Goal: Transaction & Acquisition: Book appointment/travel/reservation

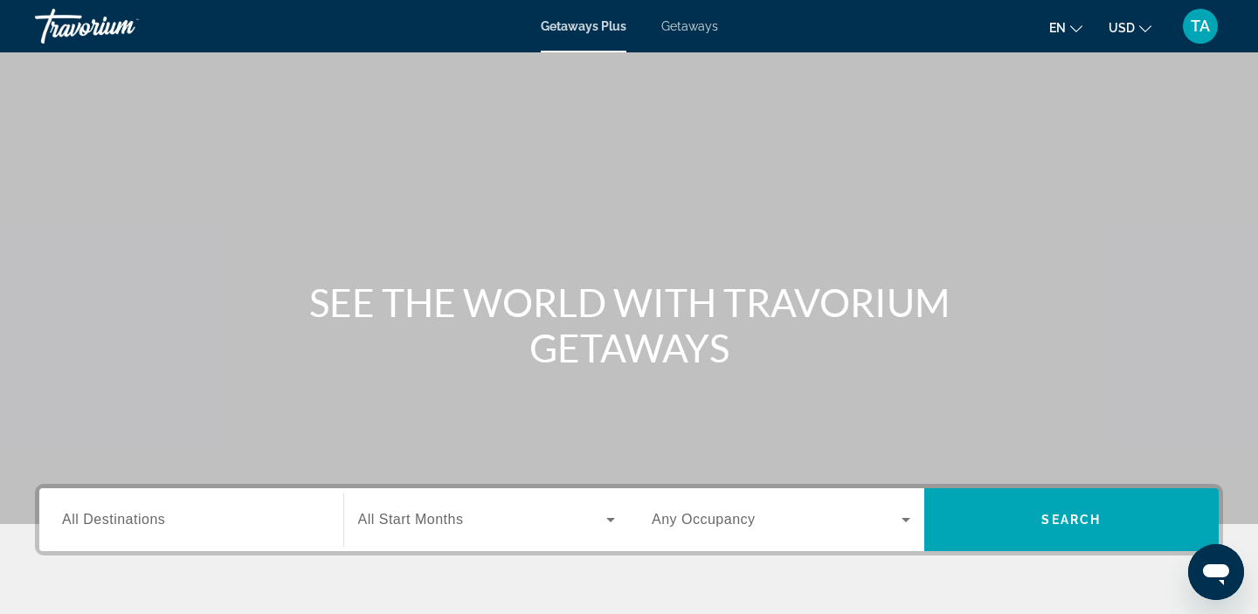
click at [689, 24] on span "Getaways" at bounding box center [689, 26] width 57 height 14
click at [136, 522] on span "All Destinations" at bounding box center [113, 519] width 103 height 15
click at [136, 522] on input "Destination All Destinations" at bounding box center [191, 520] width 259 height 21
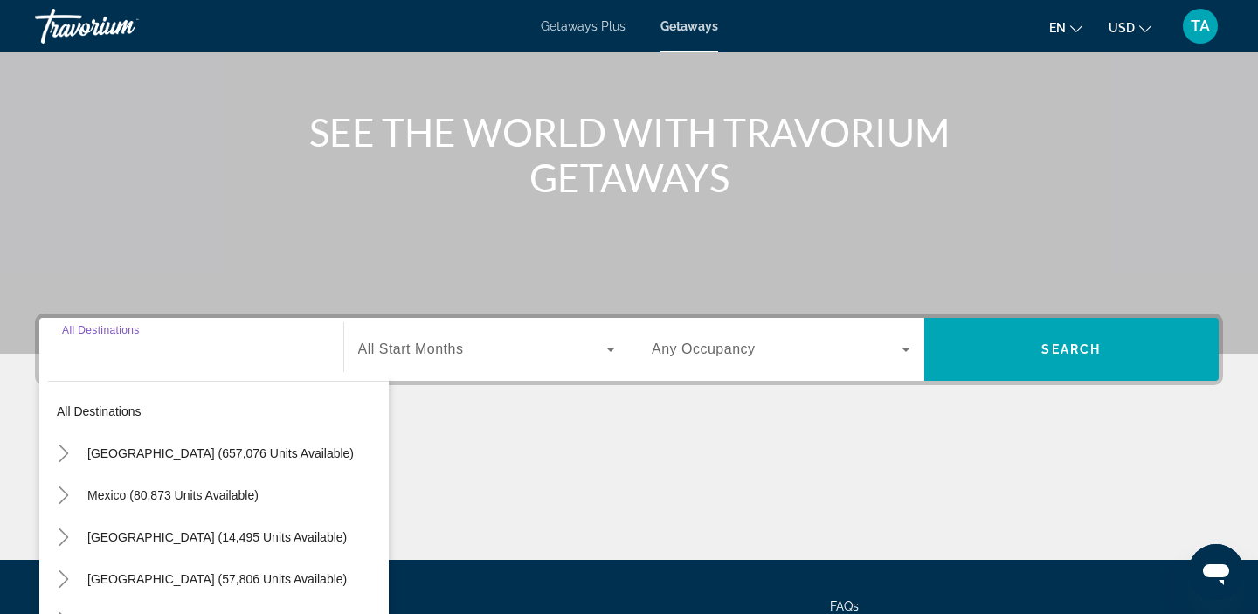
scroll to position [330, 0]
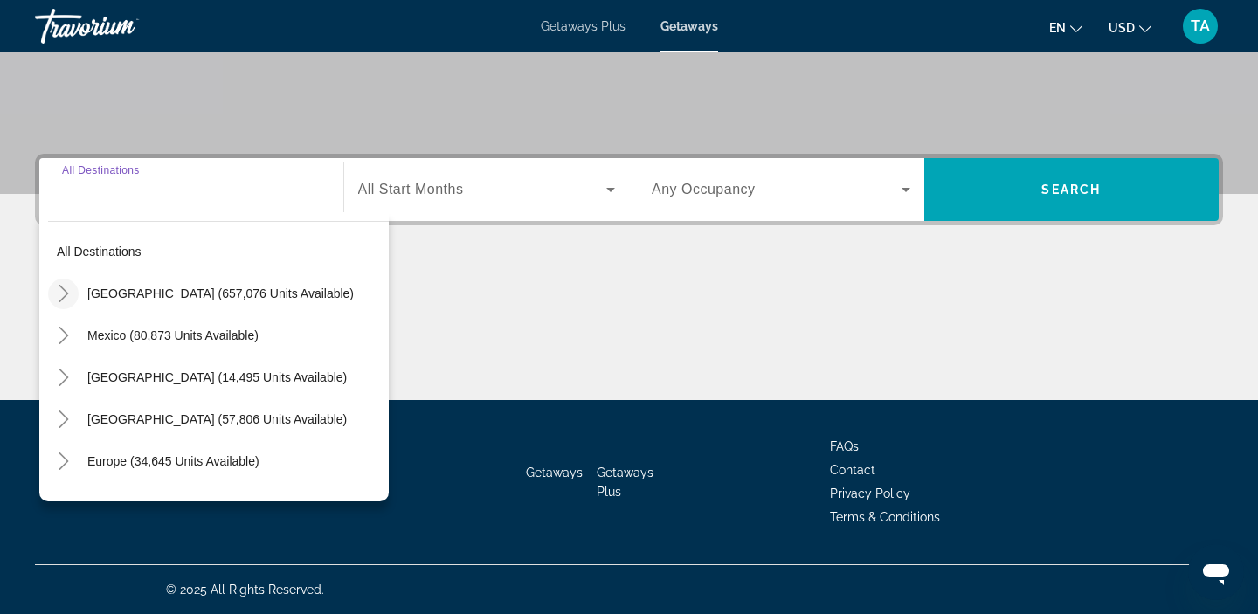
click at [72, 299] on icon "Toggle United States (657,076 units available)" at bounding box center [63, 293] width 17 height 17
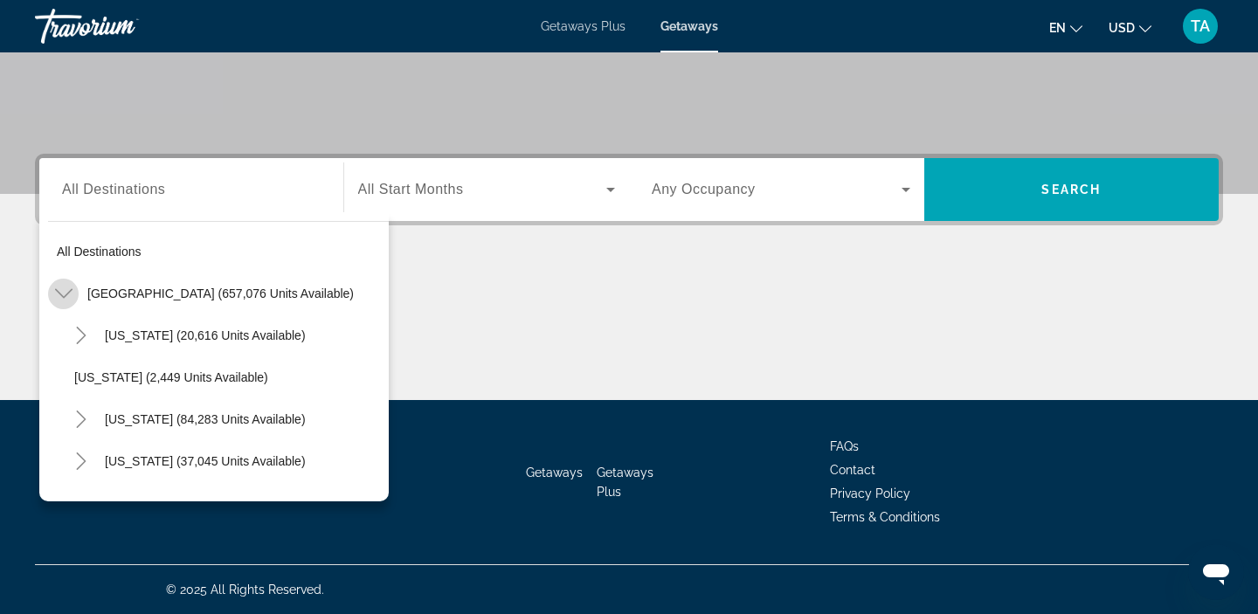
scroll to position [51, 0]
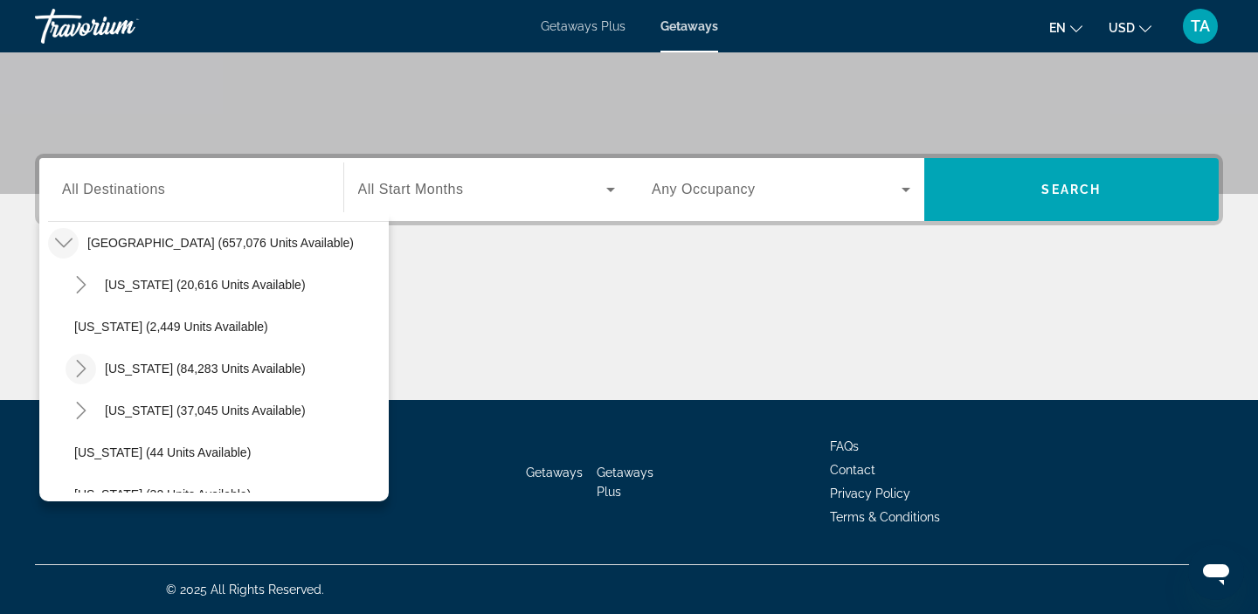
click at [90, 366] on mat-icon "Toggle California (84,283 units available)" at bounding box center [81, 369] width 31 height 31
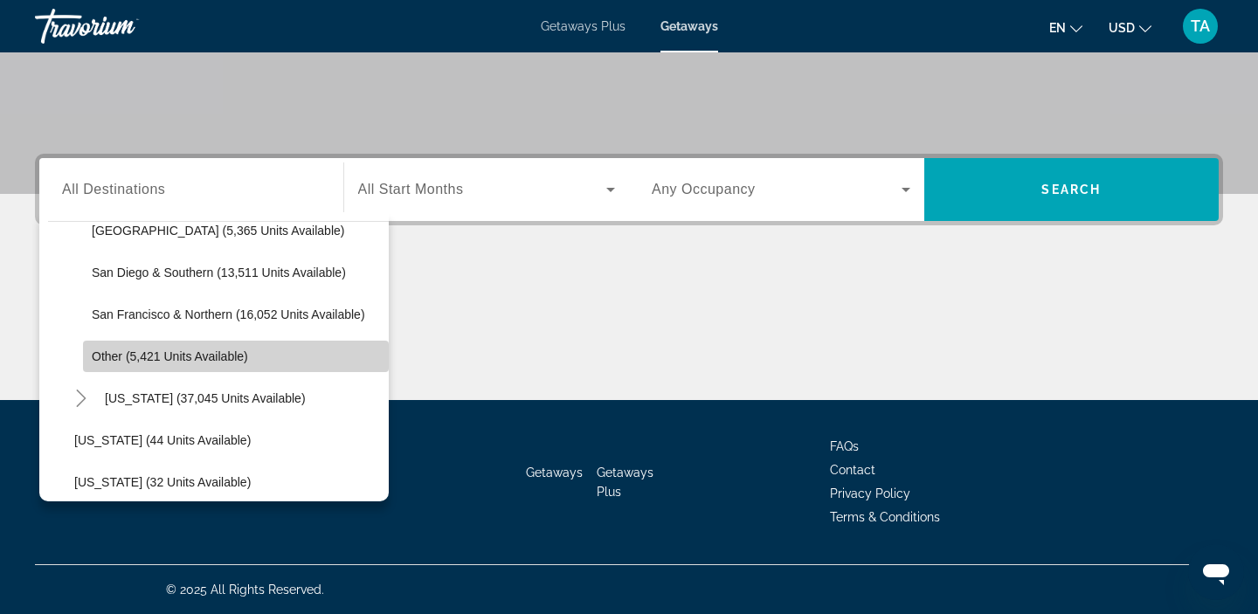
click at [136, 368] on span "Search widget" at bounding box center [236, 357] width 306 height 42
type input "**********"
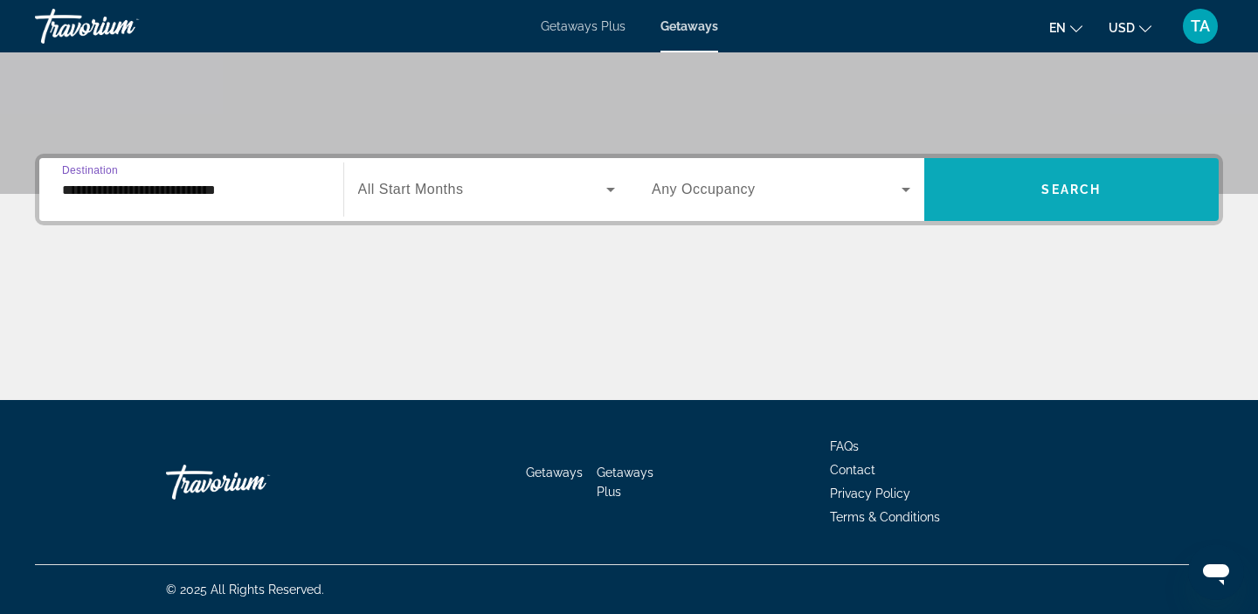
click at [968, 208] on span "Search widget" at bounding box center [1071, 190] width 295 height 42
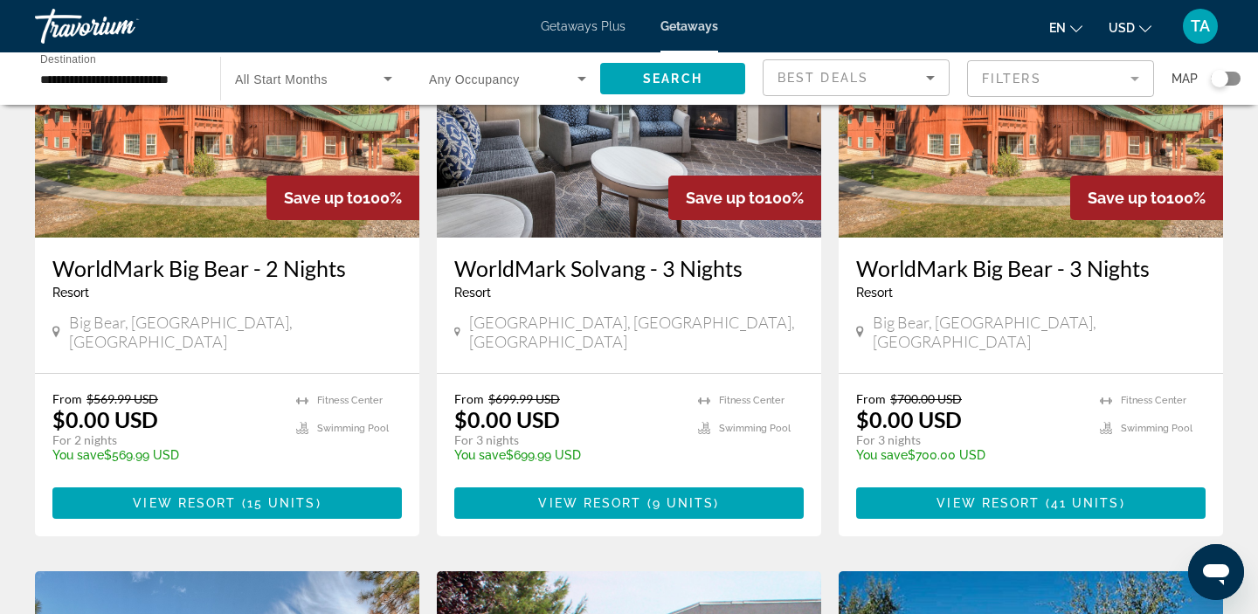
scroll to position [212, 0]
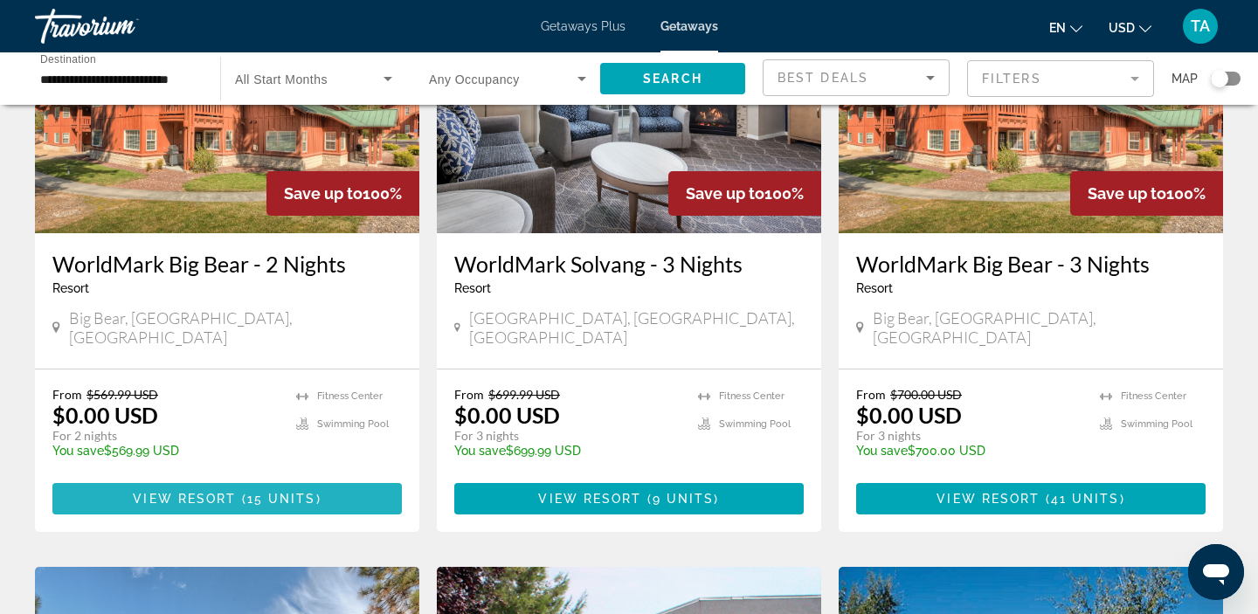
click at [211, 492] on span "View Resort" at bounding box center [184, 499] width 103 height 14
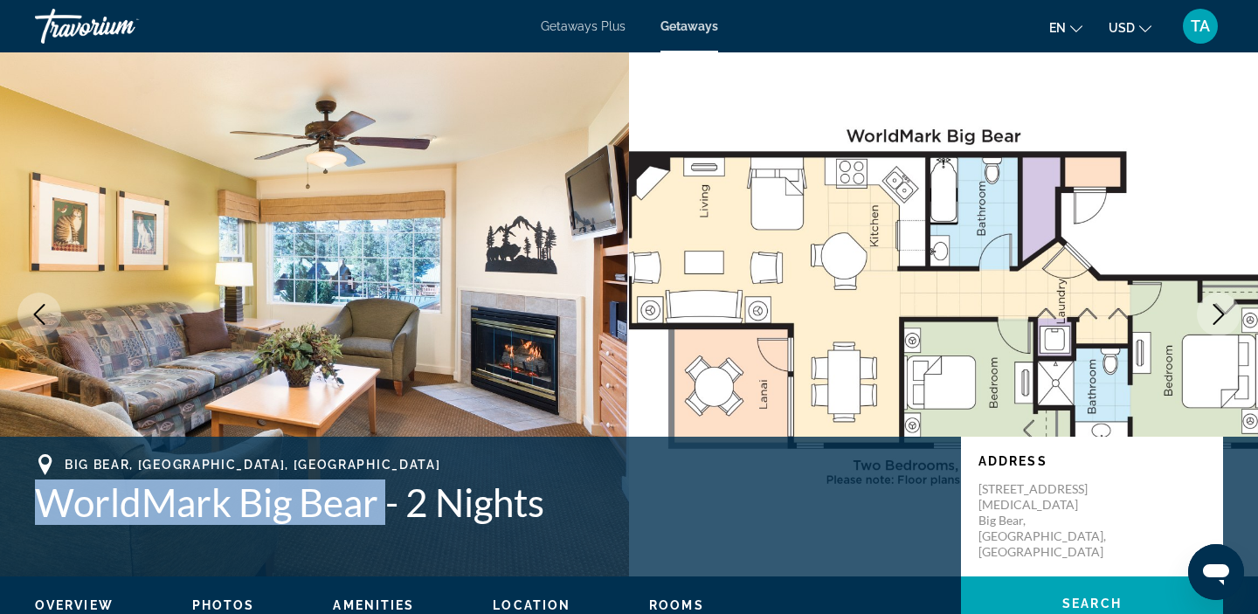
drag, startPoint x: 390, startPoint y: 513, endPoint x: 16, endPoint y: 523, distance: 374.1
click at [16, 523] on div "[GEOGRAPHIC_DATA], [GEOGRAPHIC_DATA], [GEOGRAPHIC_DATA] WorldMark Big Bear - 2 …" at bounding box center [629, 506] width 1258 height 105
copy h1 "WorldMark Big Bear"
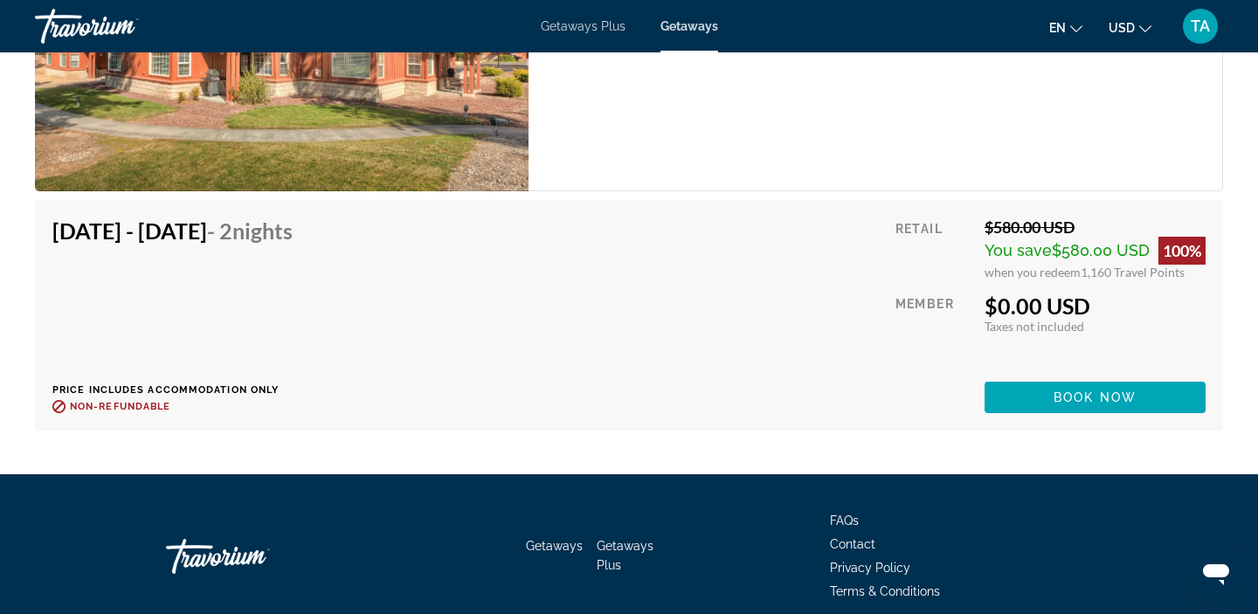
scroll to position [5750, 0]
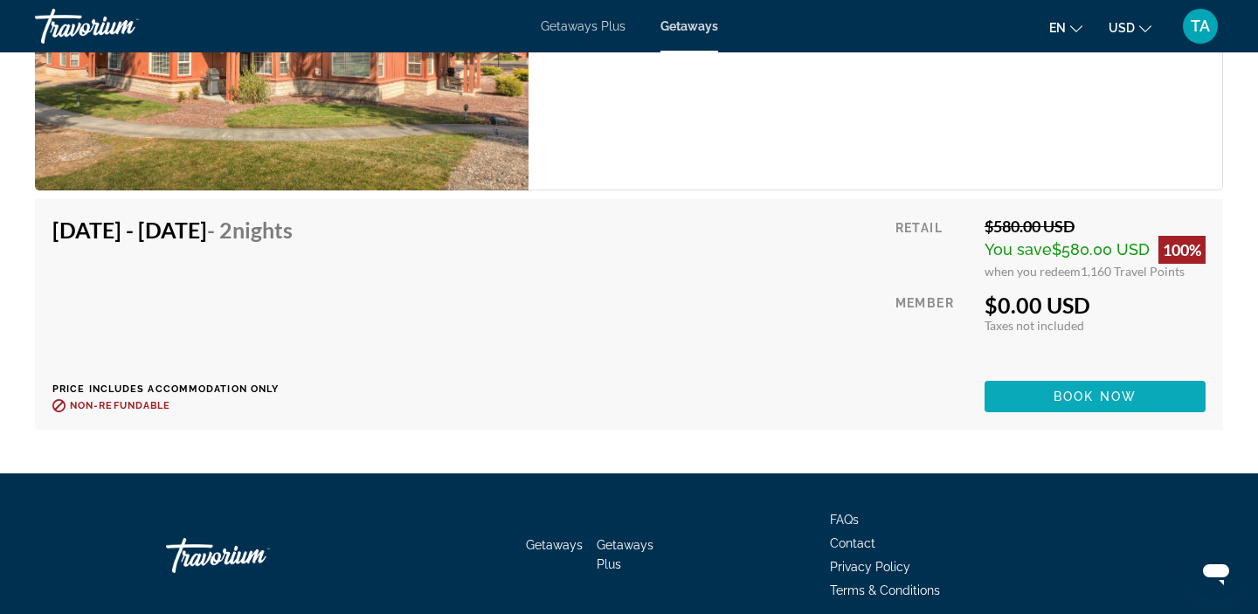
click at [1047, 391] on span "Main content" at bounding box center [1095, 397] width 221 height 42
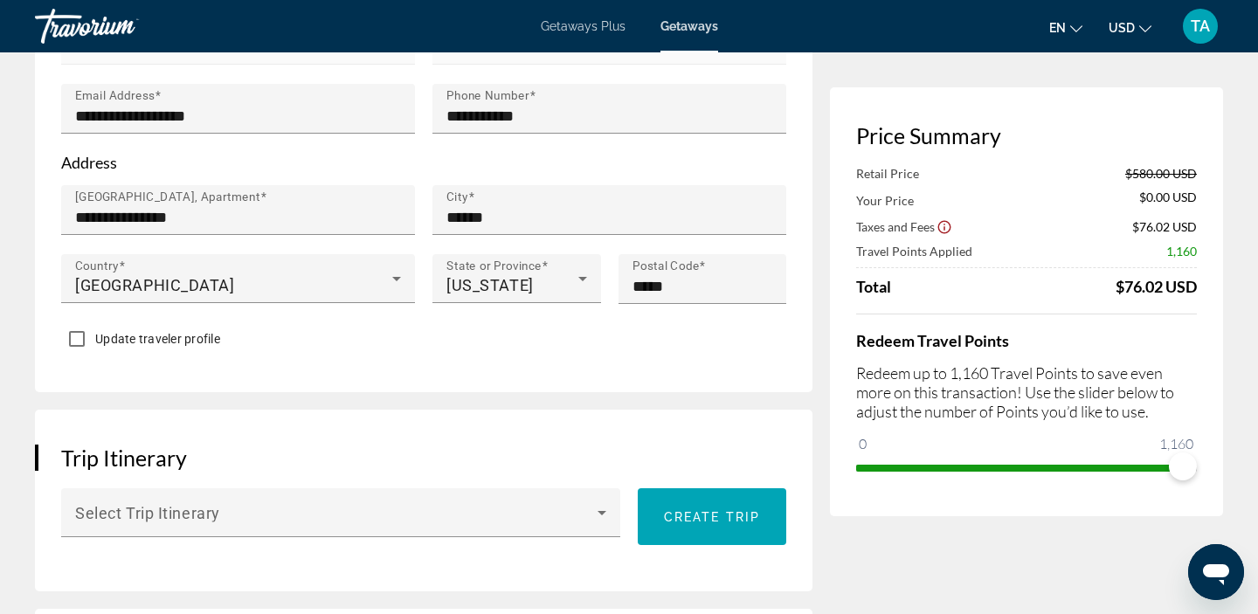
scroll to position [600, 0]
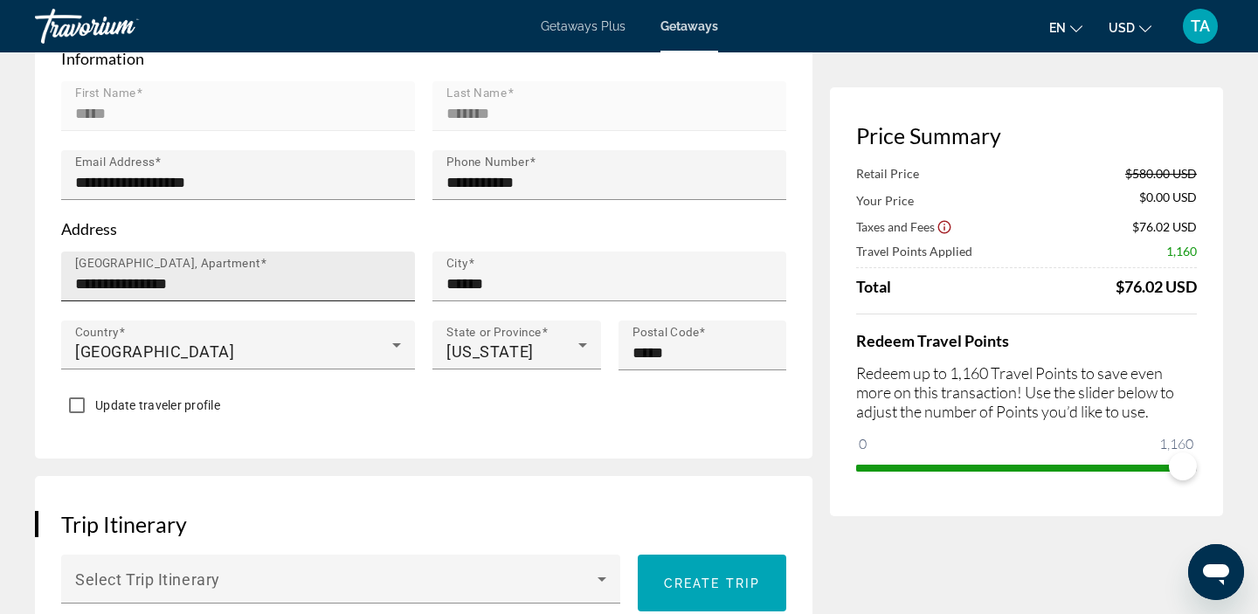
click at [274, 289] on input "**********" at bounding box center [243, 284] width 336 height 21
type input "*"
type input "**********"
click at [545, 445] on div "**********" at bounding box center [424, 122] width 778 height 674
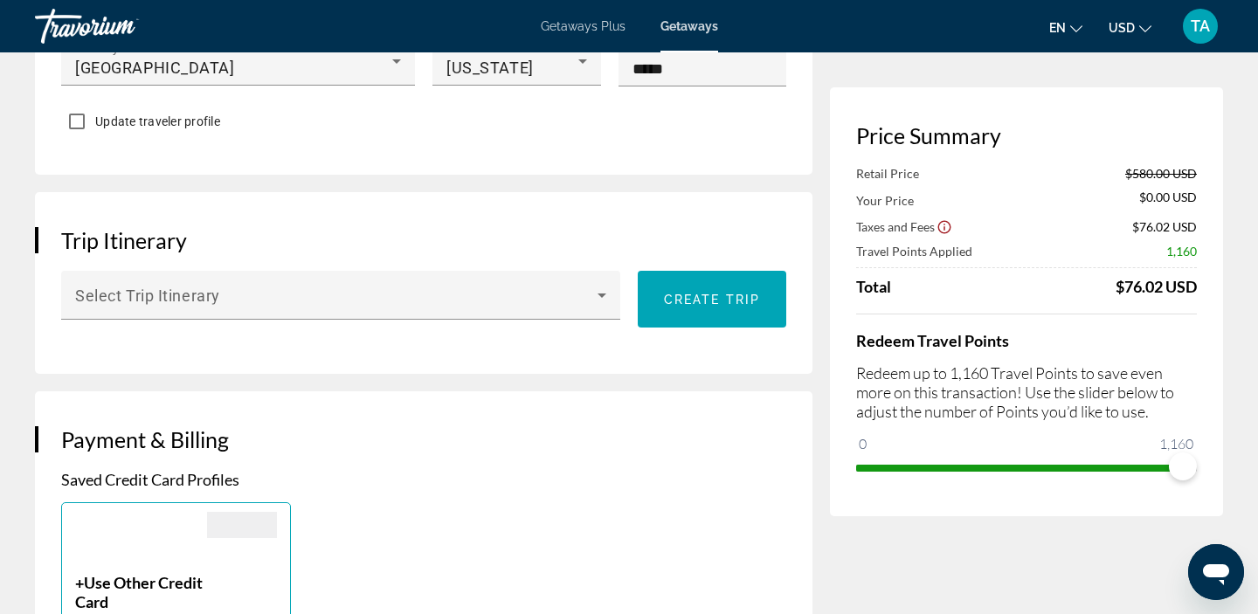
scroll to position [890, 0]
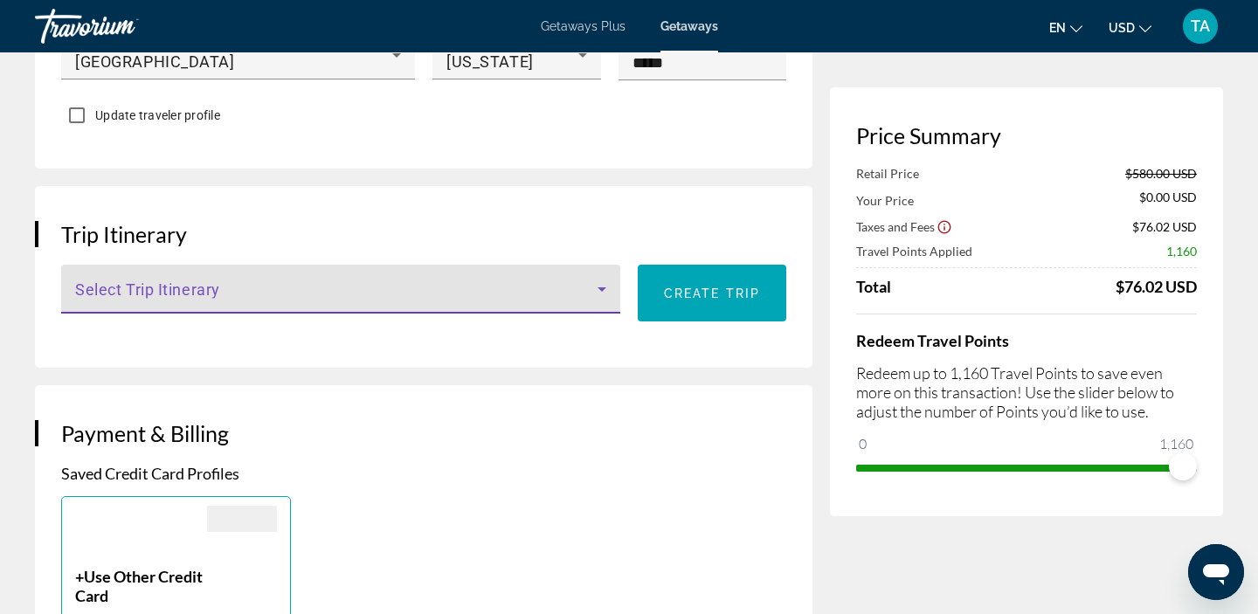
click at [603, 287] on icon "Main content" at bounding box center [602, 289] width 9 height 4
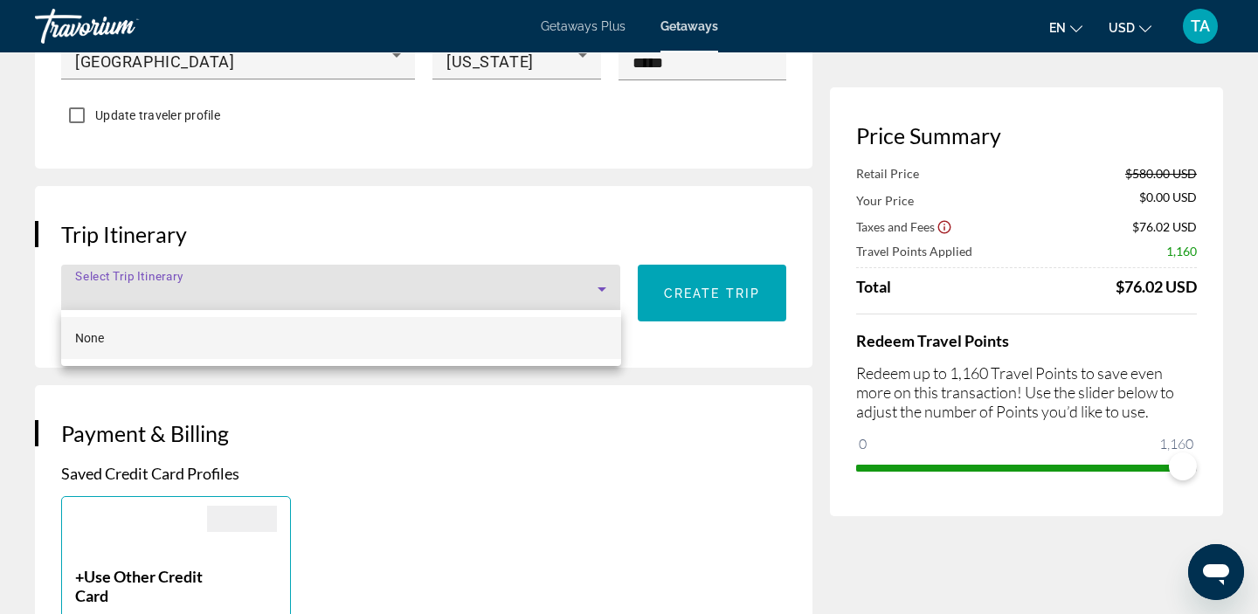
click at [603, 285] on div at bounding box center [629, 307] width 1258 height 614
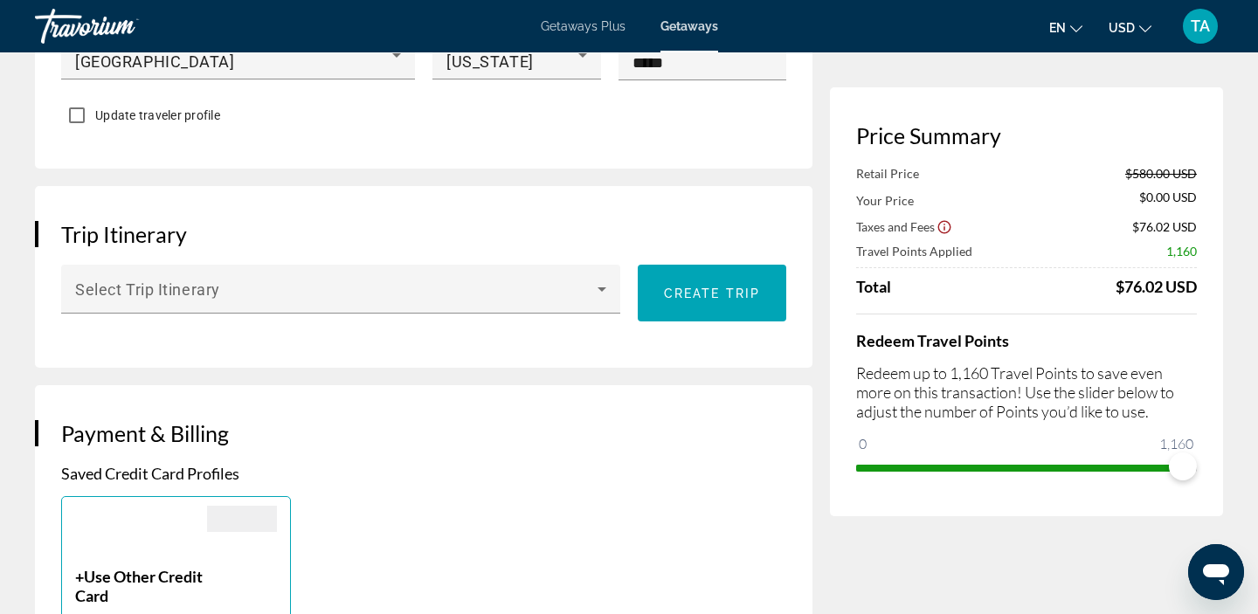
click at [615, 348] on div "Trip Itinerary Select Trip Itinerary Create trip" at bounding box center [424, 277] width 778 height 182
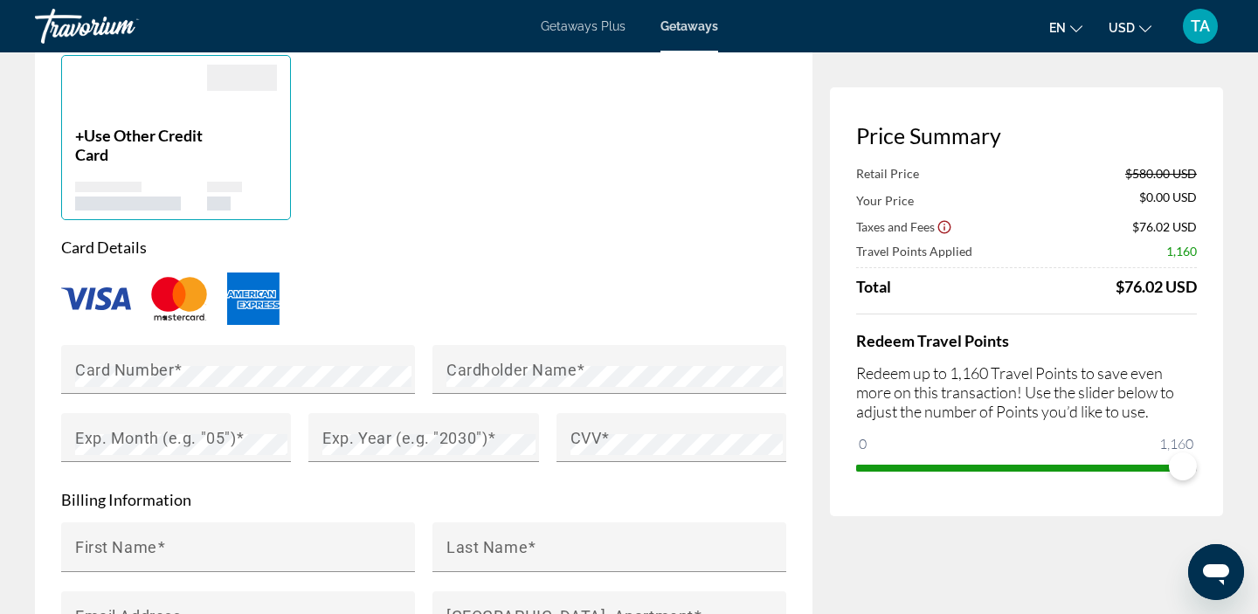
scroll to position [1341, 0]
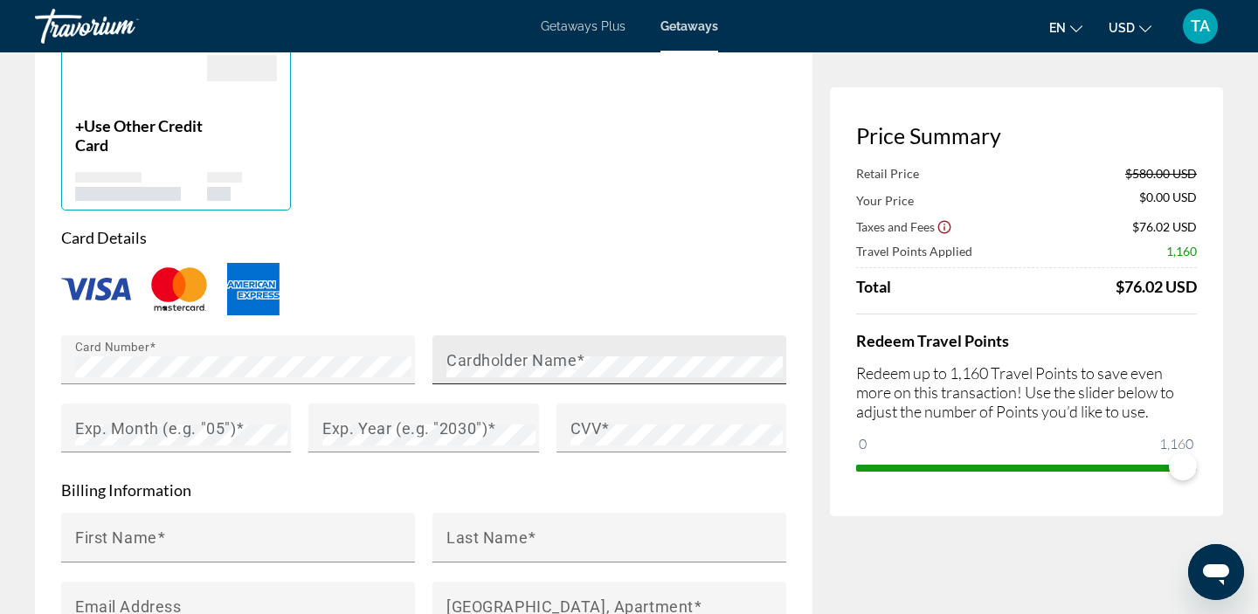
click at [509, 363] on mat-label "Cardholder Name" at bounding box center [512, 359] width 130 height 18
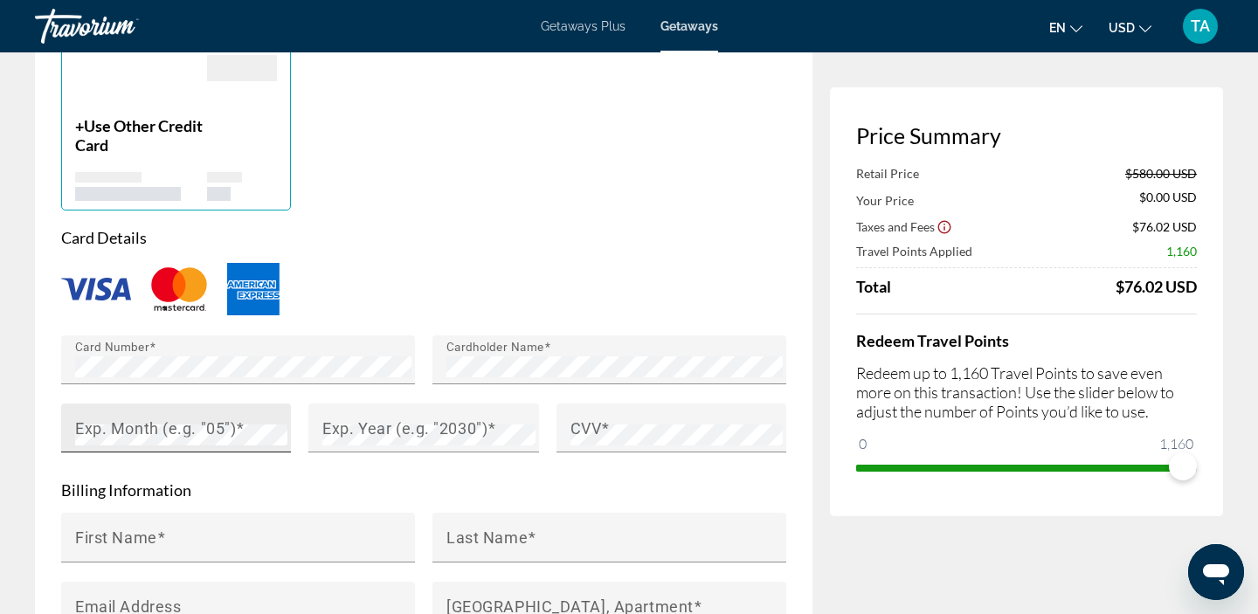
click at [156, 426] on mat-label "Exp. Month (e.g. "05")" at bounding box center [155, 428] width 161 height 18
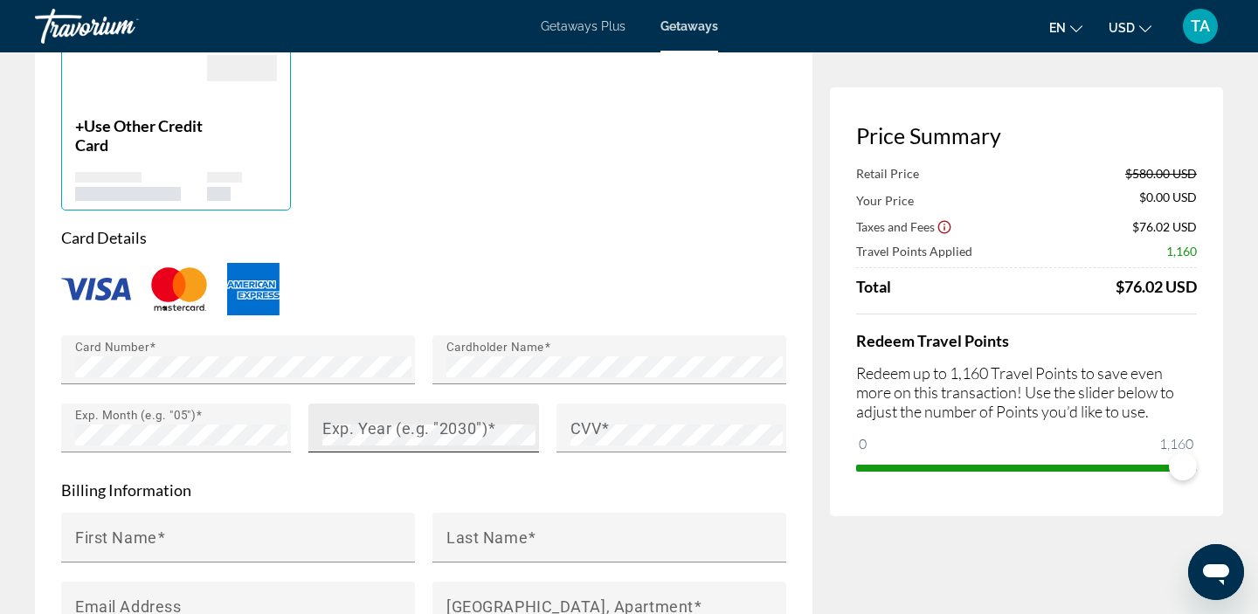
click at [354, 429] on mat-label "Exp. Year (e.g. "2030")" at bounding box center [404, 428] width 165 height 18
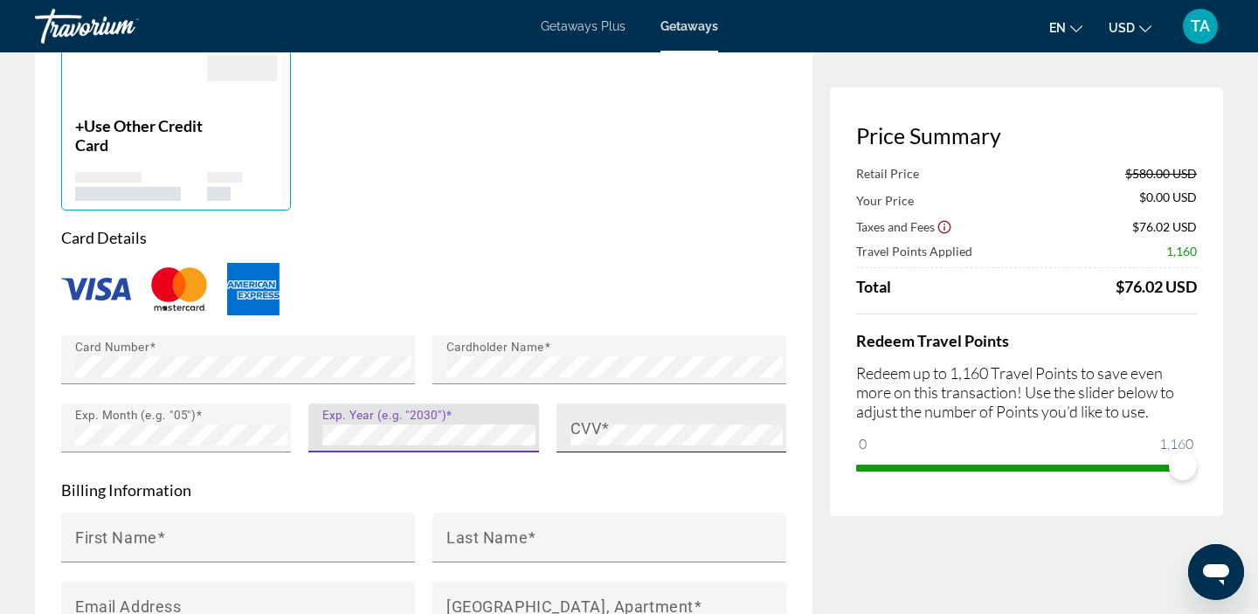
click at [632, 419] on div "CVV" at bounding box center [677, 428] width 212 height 49
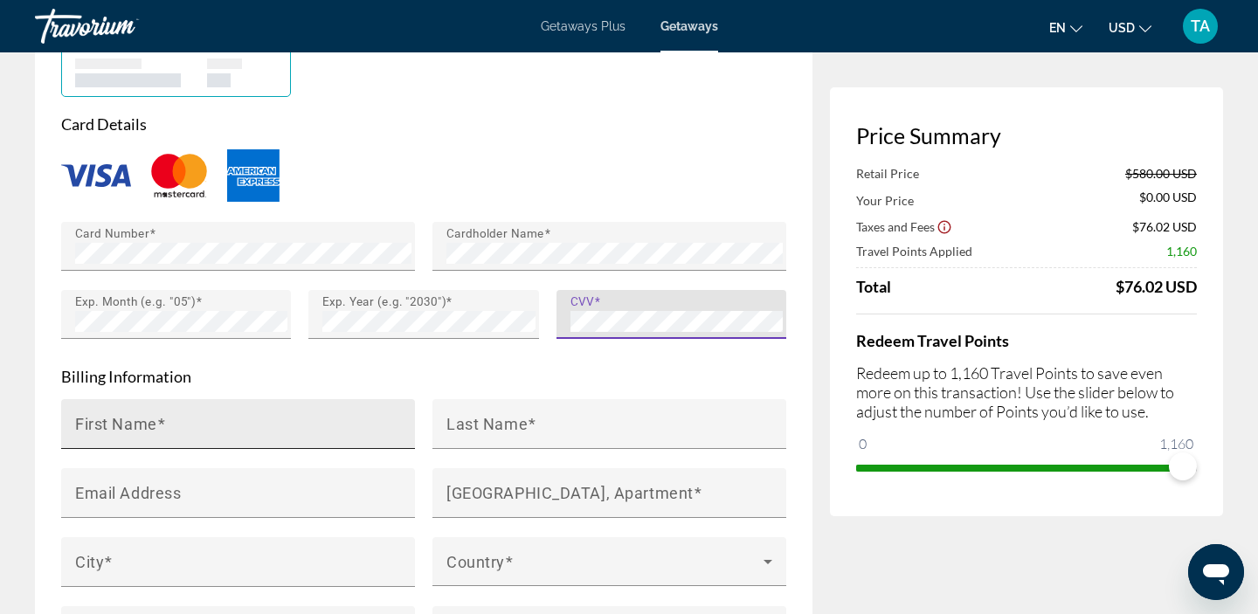
scroll to position [1481, 0]
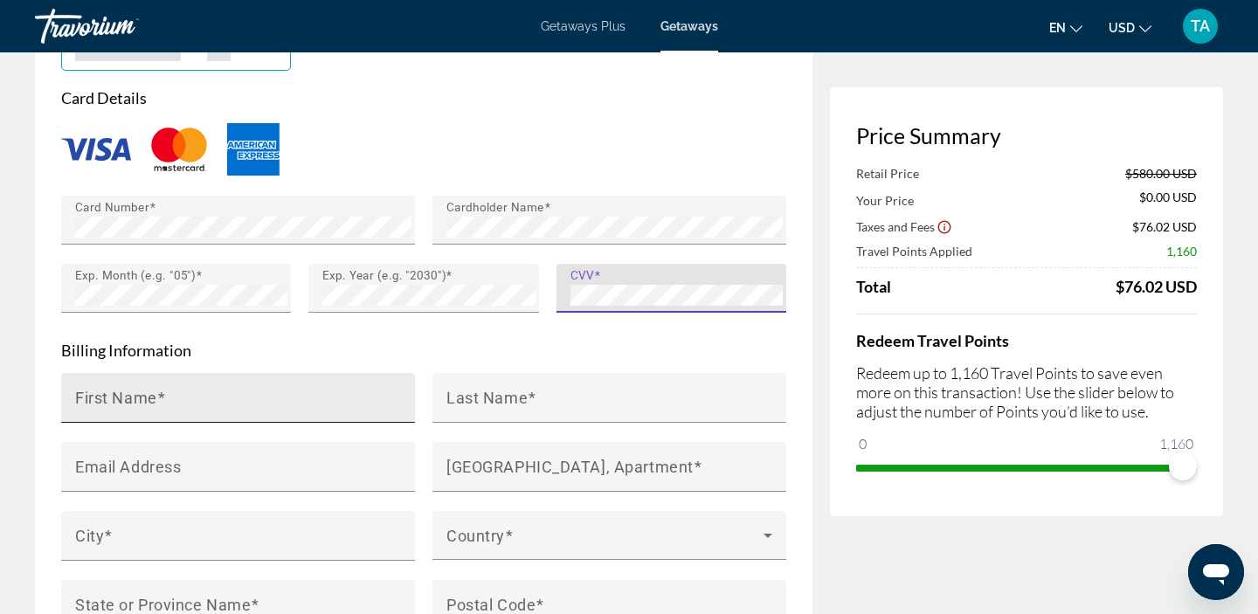
click at [268, 395] on input "First Name" at bounding box center [243, 405] width 336 height 21
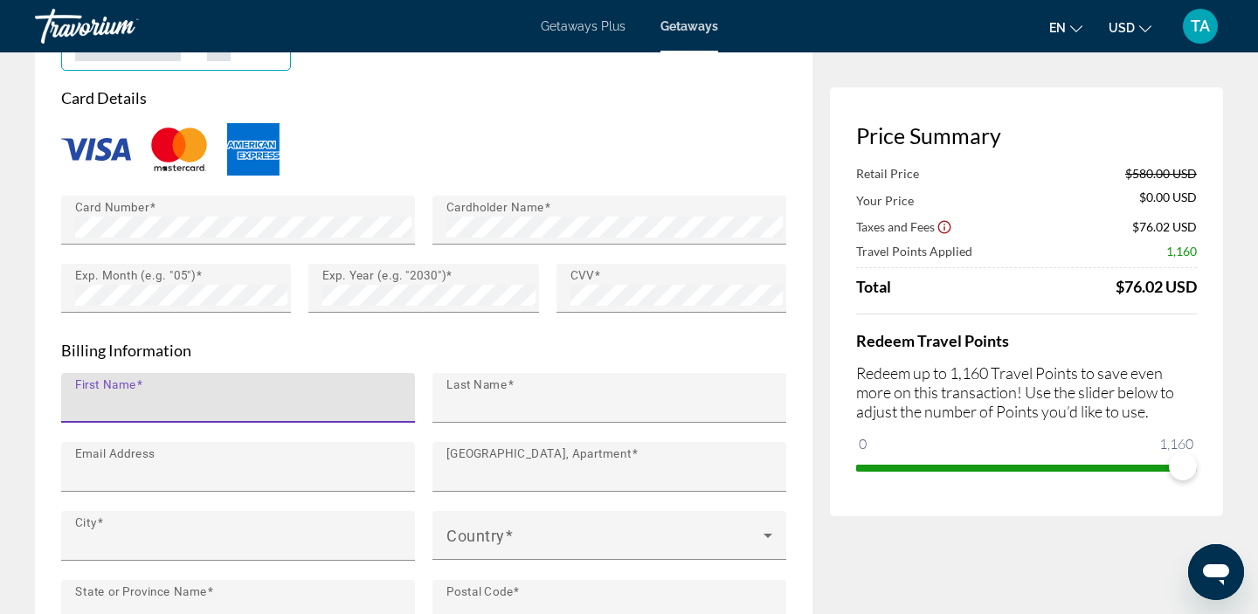
type input "*****"
type input "*******"
type input "**********"
type input "******"
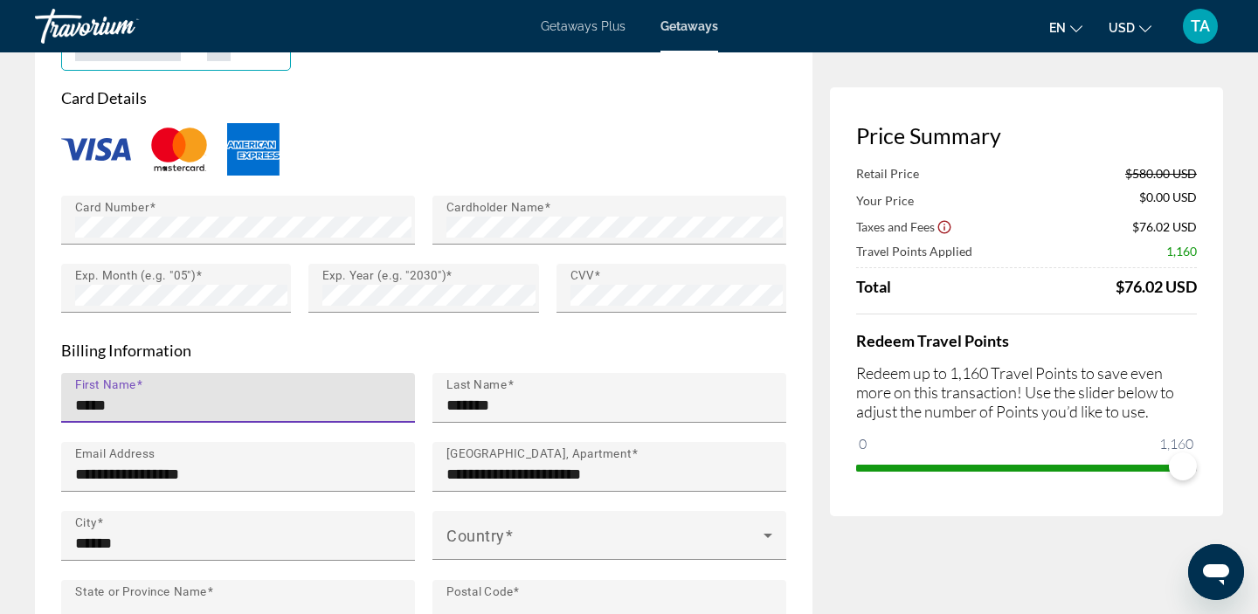
type input "**********"
type input "*****"
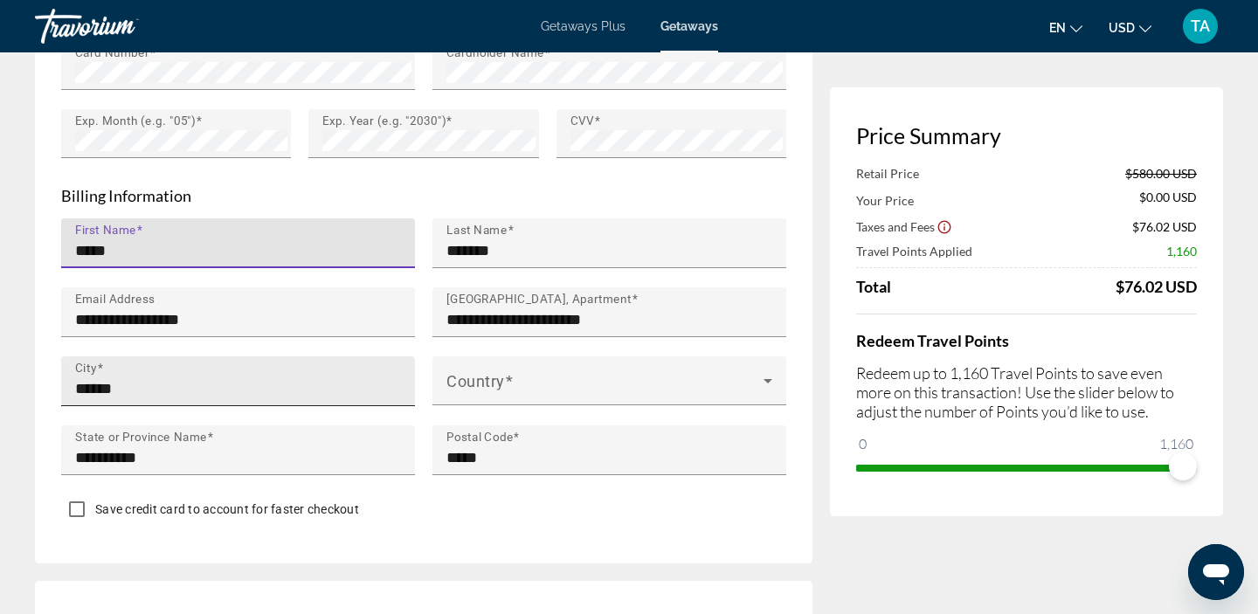
scroll to position [1642, 0]
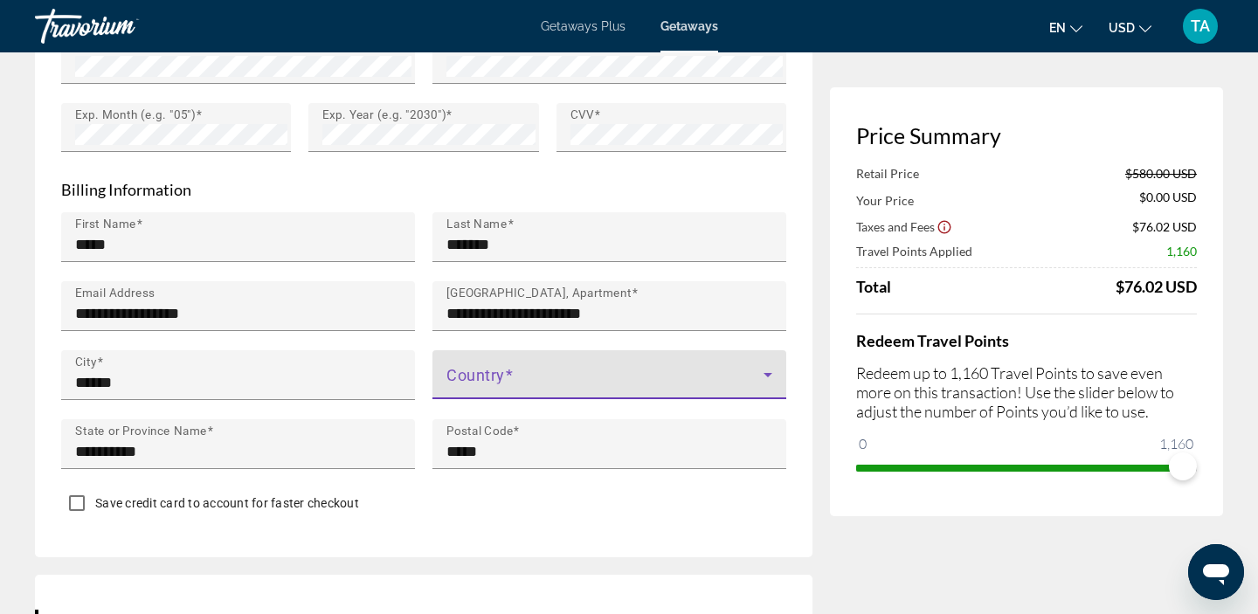
click at [531, 374] on span "Main content" at bounding box center [605, 381] width 317 height 21
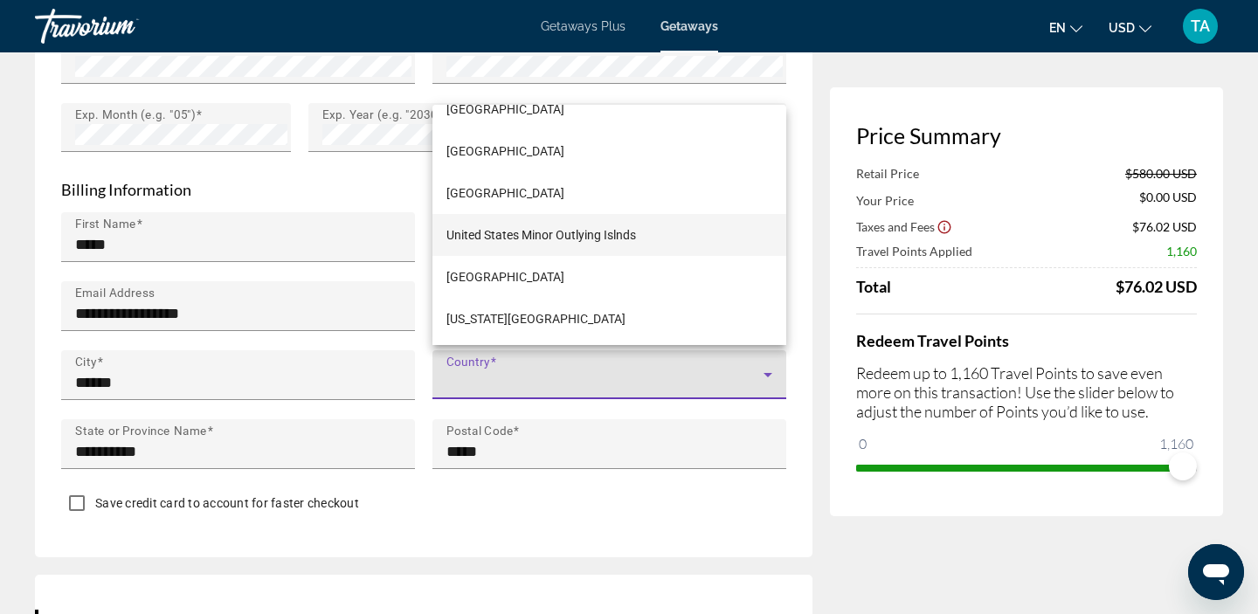
scroll to position [10078, 0]
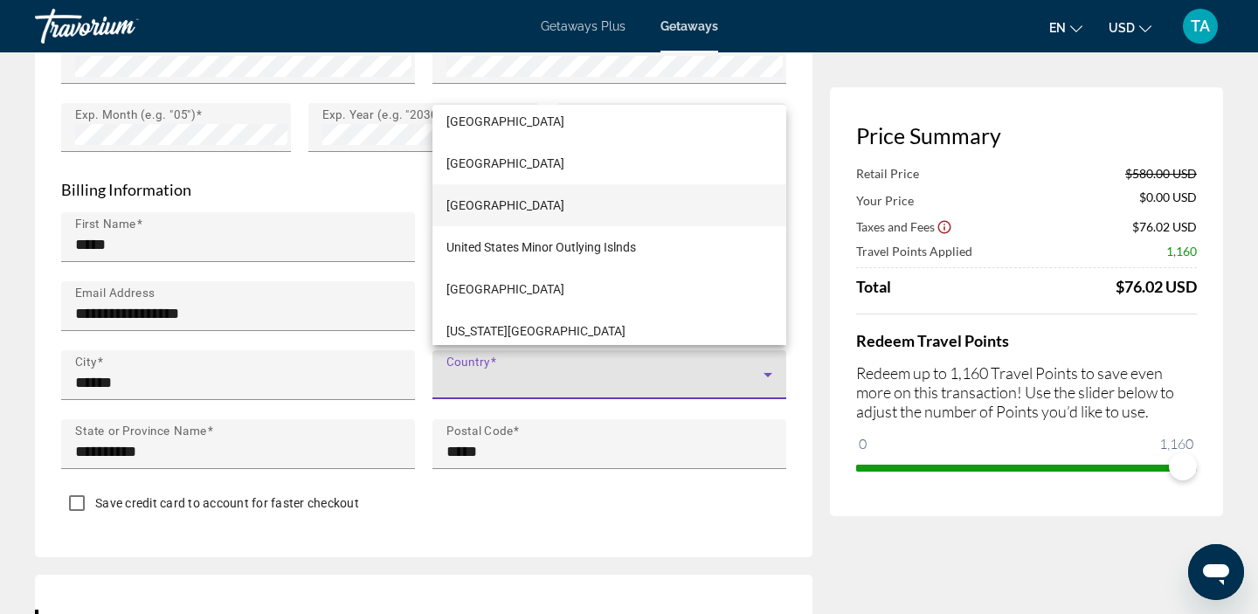
click at [553, 209] on span "[GEOGRAPHIC_DATA]" at bounding box center [506, 205] width 118 height 21
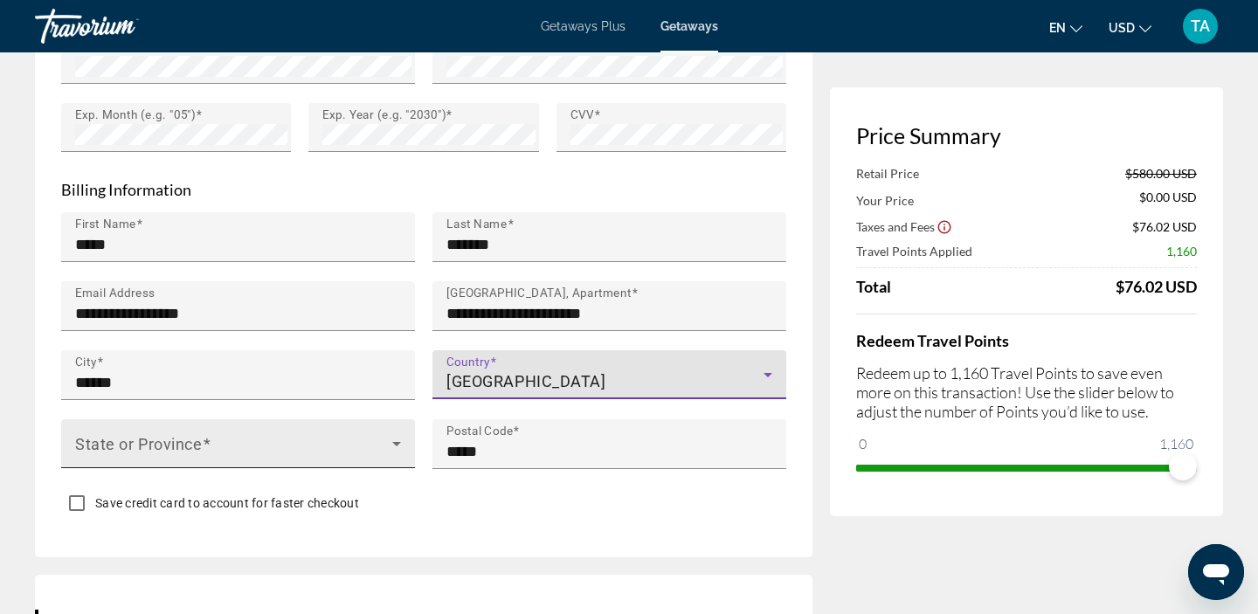
click at [379, 440] on span "Main content" at bounding box center [233, 450] width 317 height 21
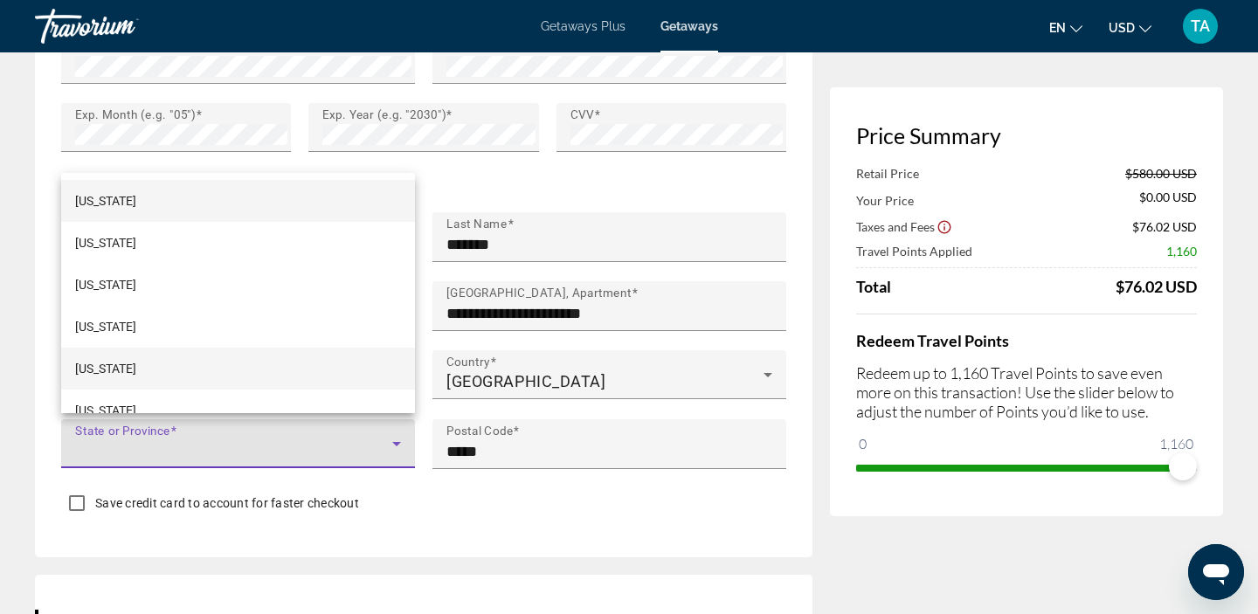
click at [317, 367] on mat-option "[US_STATE]" at bounding box center [238, 369] width 354 height 42
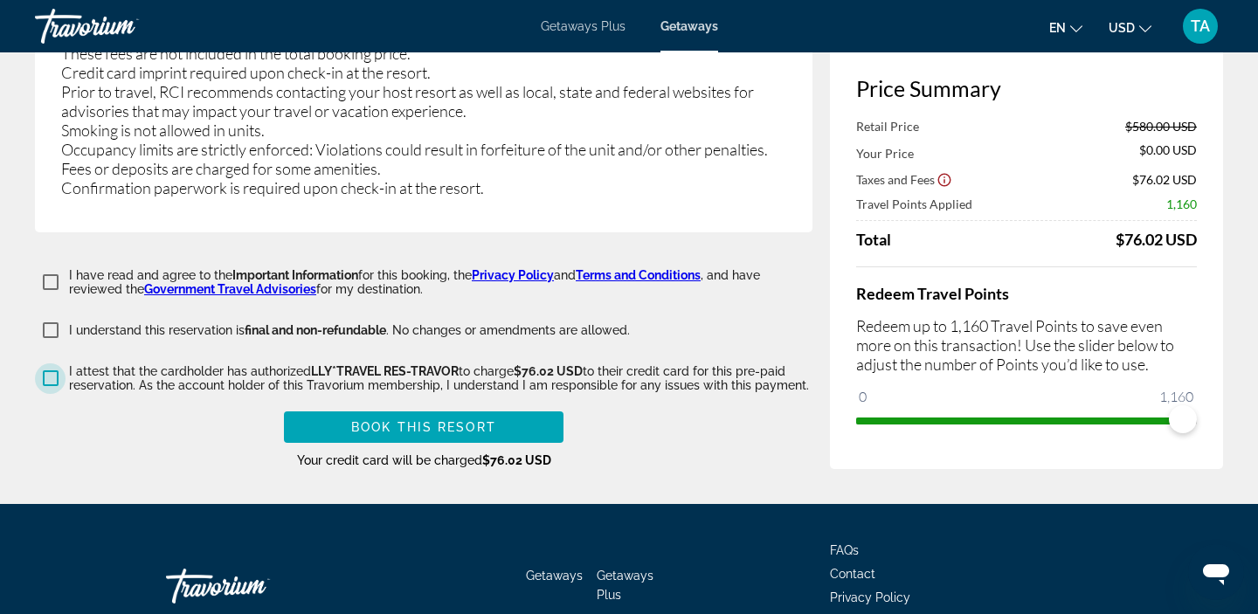
scroll to position [3222, 0]
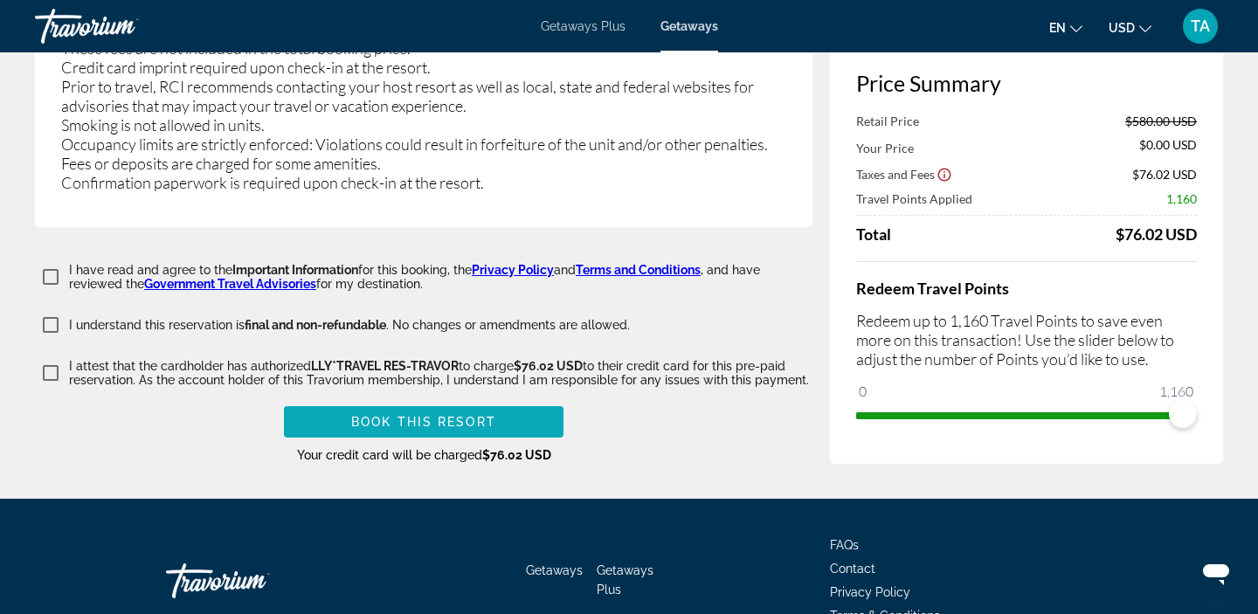
click at [485, 415] on span "Book this Resort" at bounding box center [423, 422] width 145 height 14
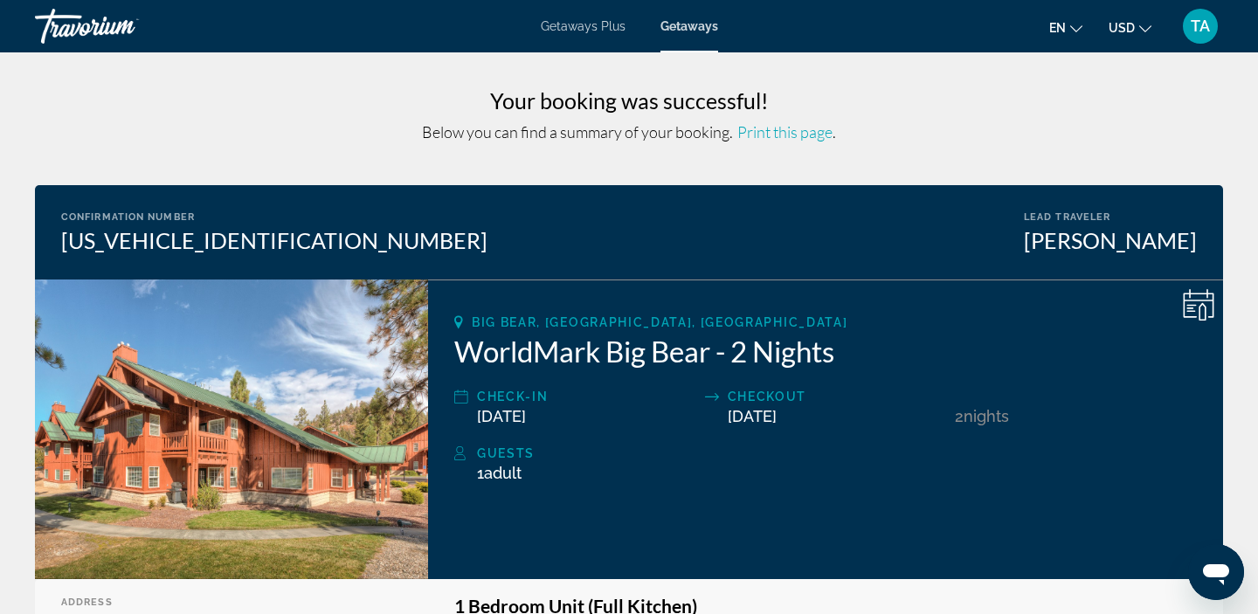
click at [1199, 30] on span "TA" at bounding box center [1200, 25] width 19 height 17
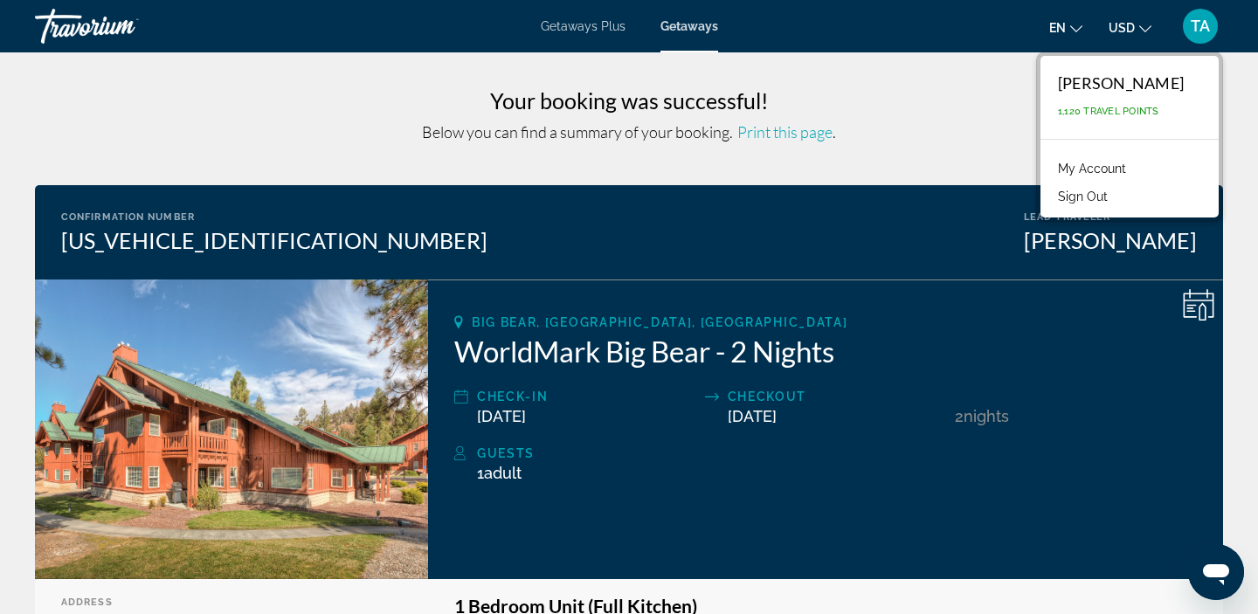
click at [1122, 170] on link "My Account" at bounding box center [1092, 168] width 86 height 23
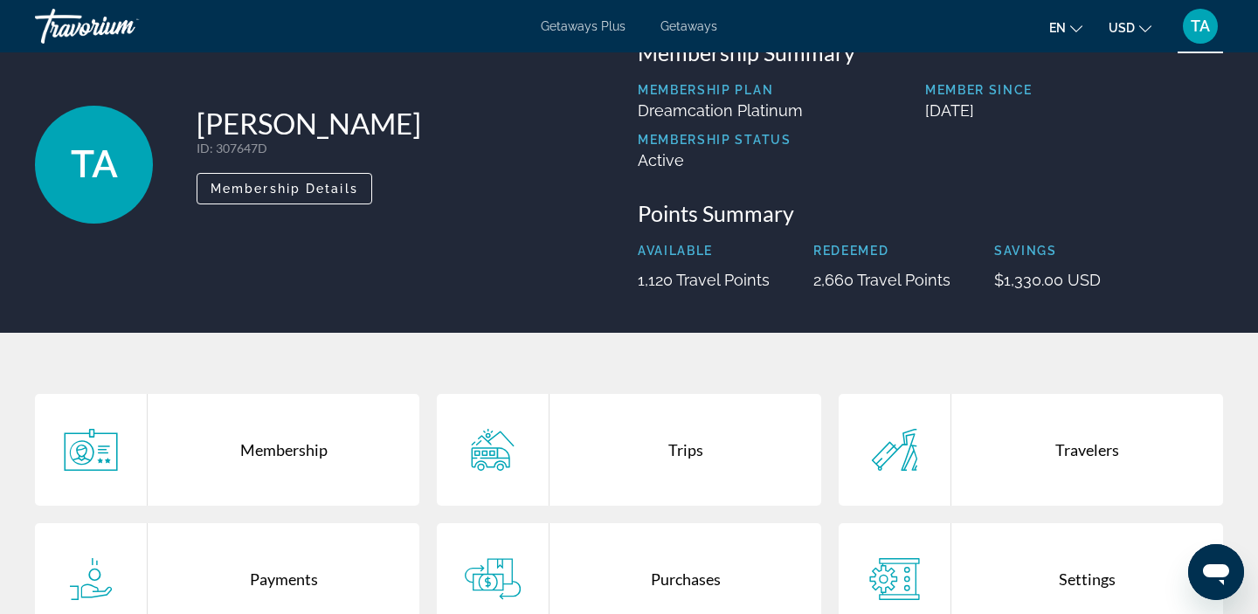
scroll to position [176, 0]
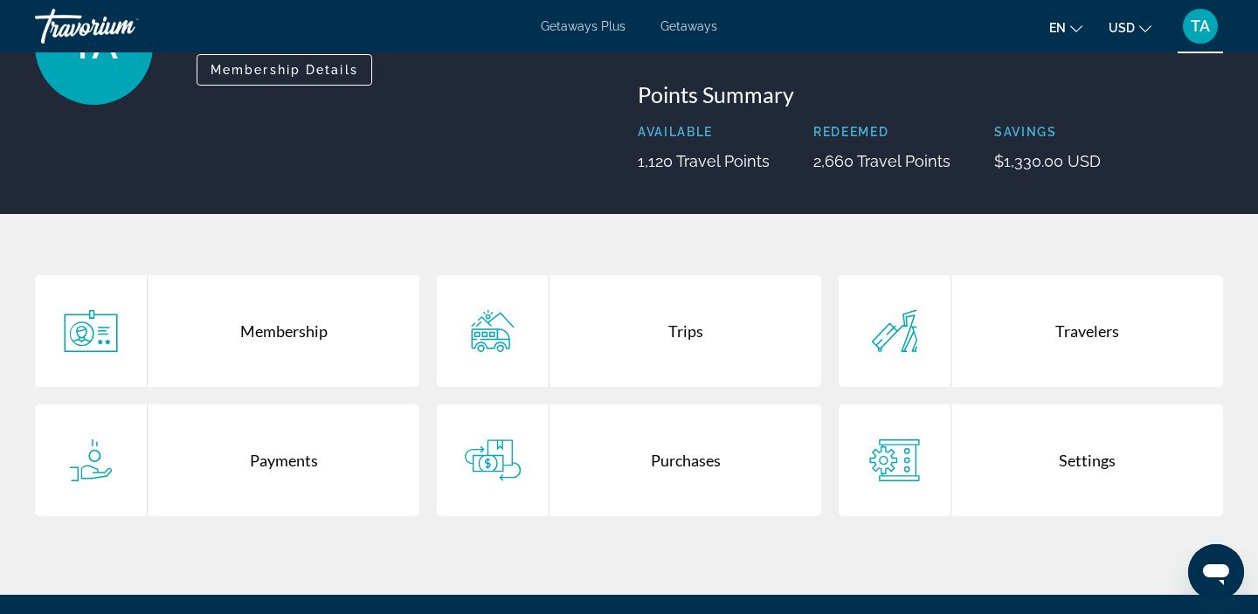
click at [671, 329] on div "Trips" at bounding box center [686, 331] width 272 height 112
